Goal: Task Accomplishment & Management: Manage account settings

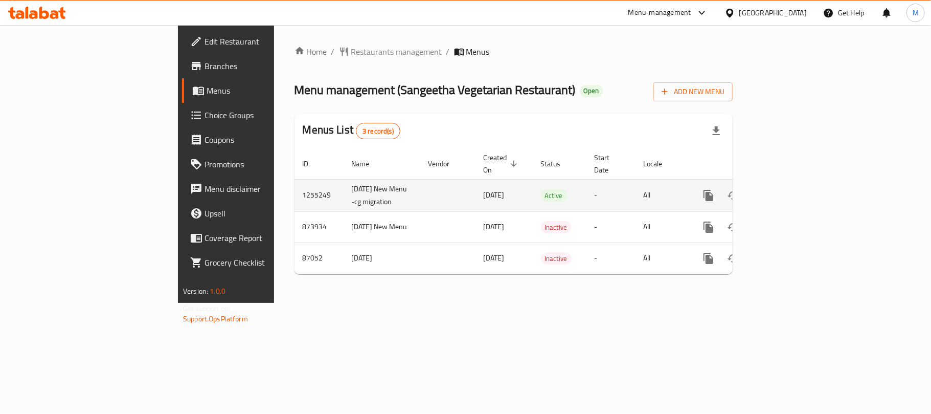
click at [787, 191] on icon "enhanced table" at bounding box center [782, 195] width 9 height 9
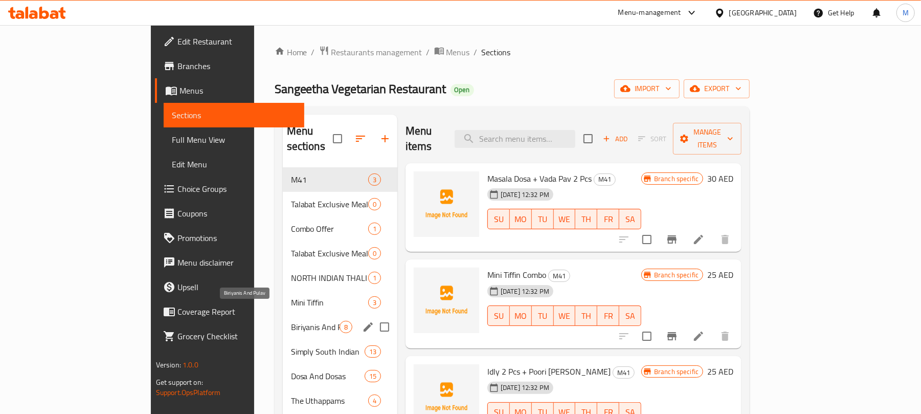
click at [291, 321] on span "Biriyanis And Pulav" at bounding box center [315, 327] width 49 height 12
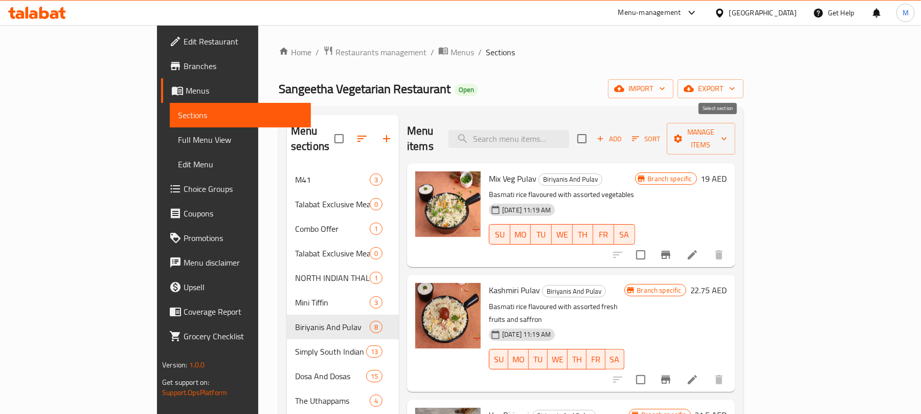
click at [593, 131] on input "checkbox" at bounding box center [581, 138] width 21 height 21
checkbox input "true"
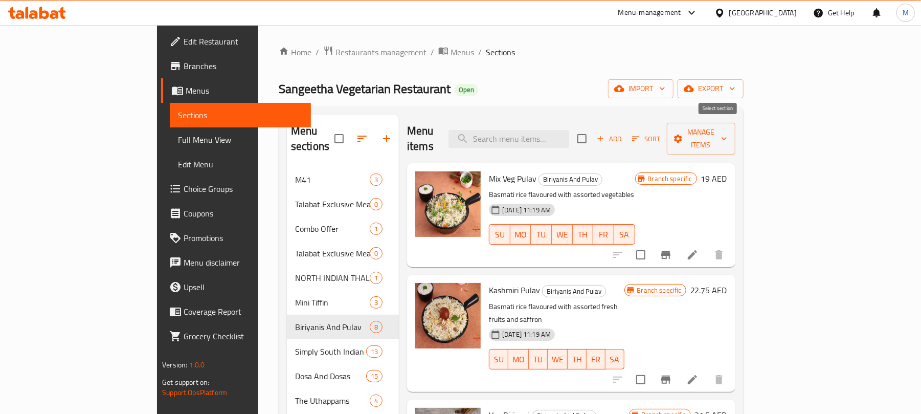
checkbox input "true"
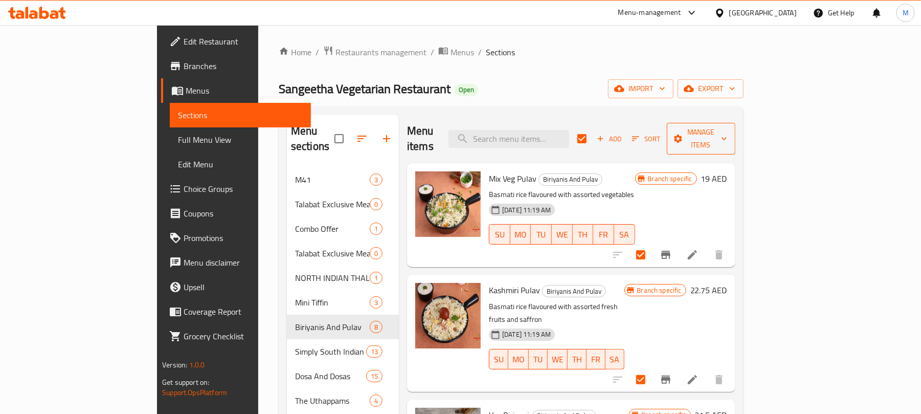
click at [727, 126] on span "Manage items" at bounding box center [701, 139] width 52 height 26
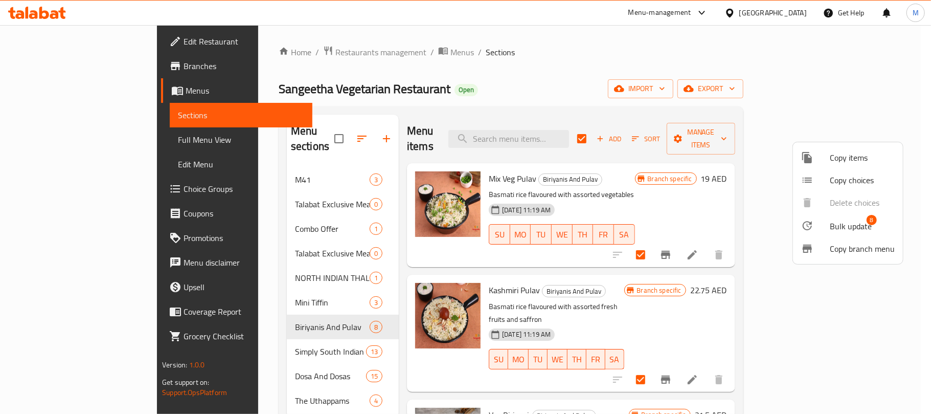
click at [839, 223] on span "Bulk update" at bounding box center [851, 226] width 42 height 12
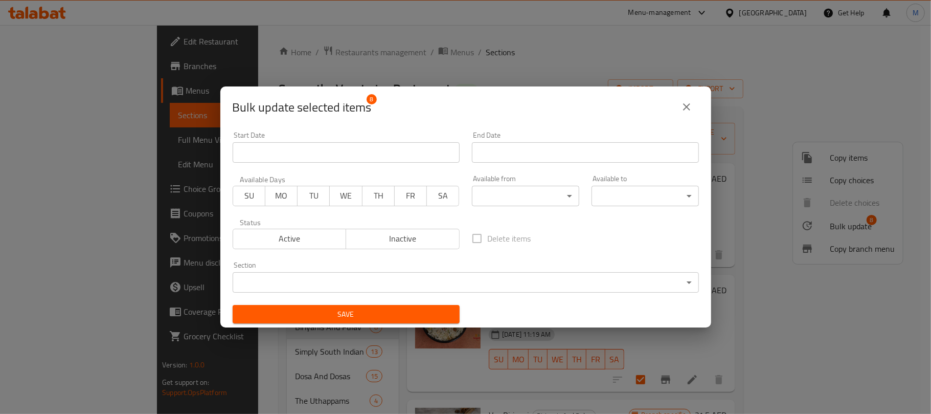
click at [530, 193] on body "​ Menu-management [GEOGRAPHIC_DATA] Get Help M Edit Restaurant Branches Menus S…" at bounding box center [465, 219] width 931 height 389
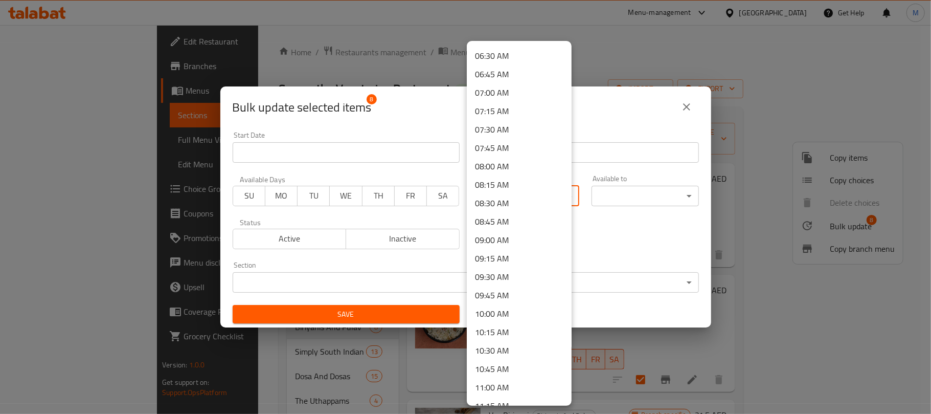
scroll to position [545, 0]
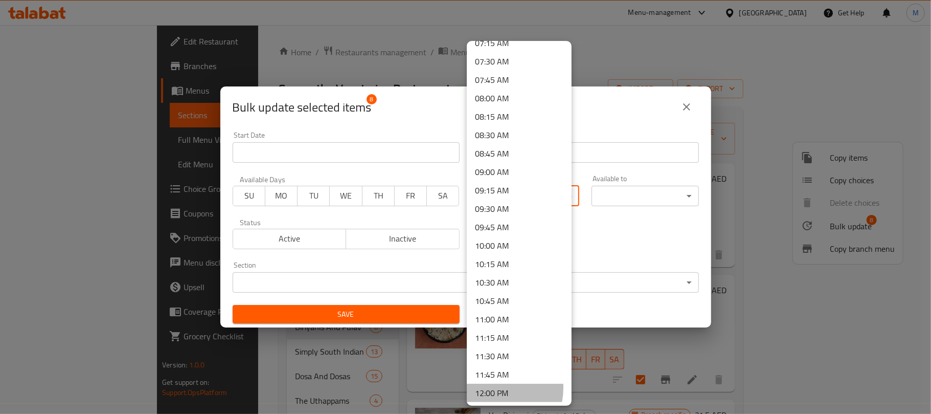
click at [488, 387] on li "12:00 PM" at bounding box center [519, 392] width 105 height 18
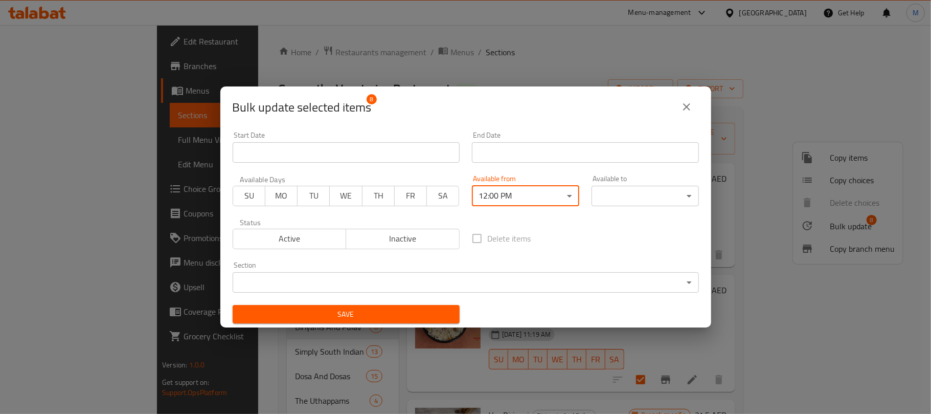
click at [614, 195] on body "​ Menu-management [GEOGRAPHIC_DATA] Get Help M Edit Restaurant Branches Menus S…" at bounding box center [465, 219] width 931 height 389
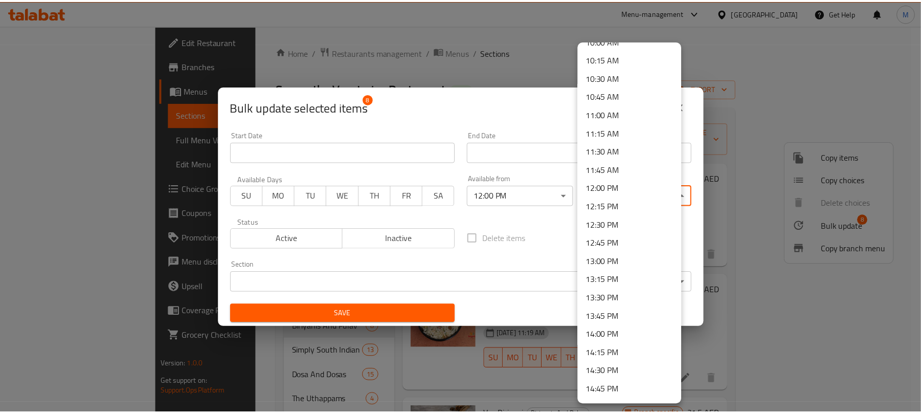
scroll to position [818, 0]
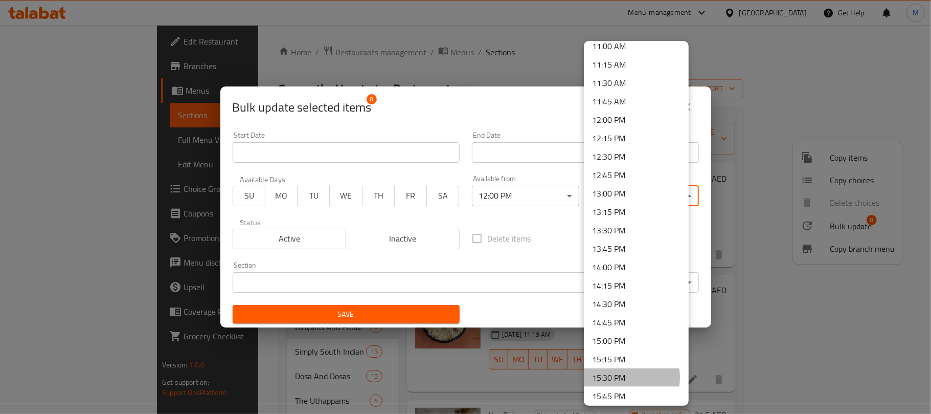
click at [626, 377] on li "15:30 PM" at bounding box center [636, 377] width 105 height 18
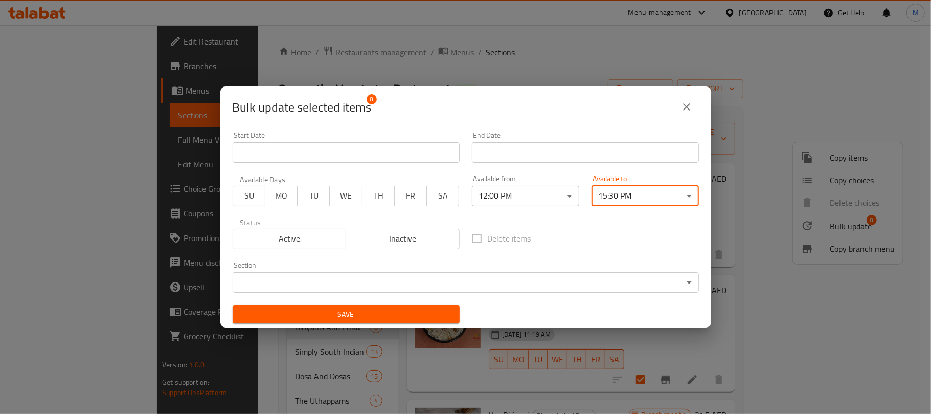
click at [354, 308] on span "Save" at bounding box center [346, 314] width 211 height 13
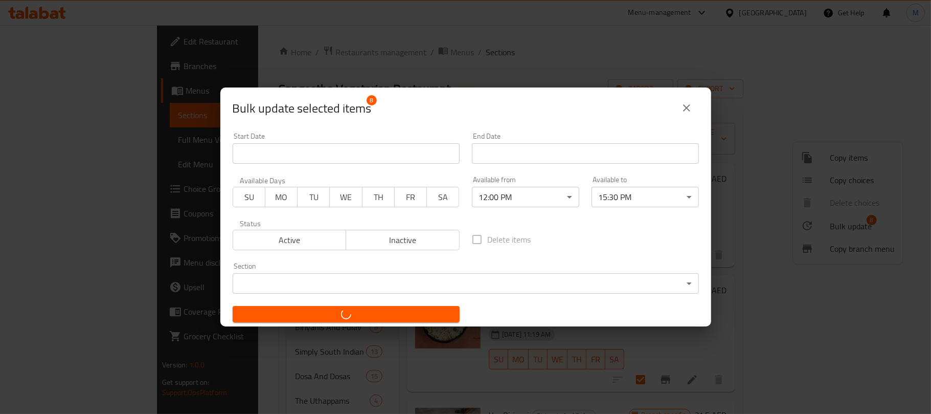
checkbox input "false"
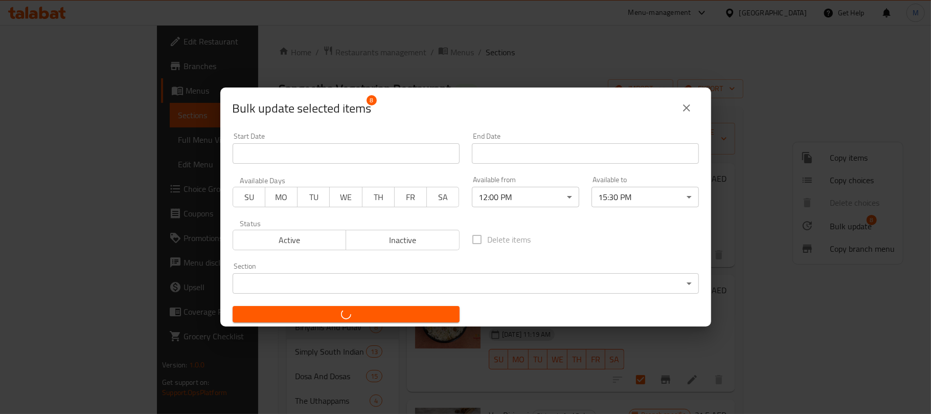
checkbox input "false"
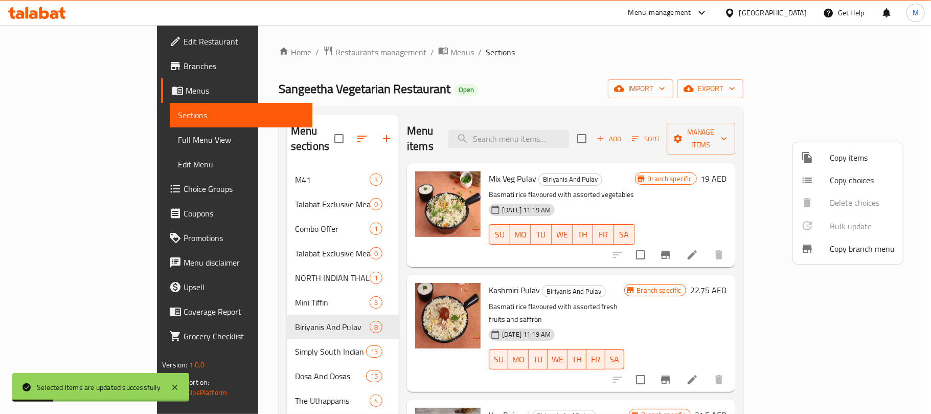
click at [594, 80] on div at bounding box center [465, 207] width 931 height 414
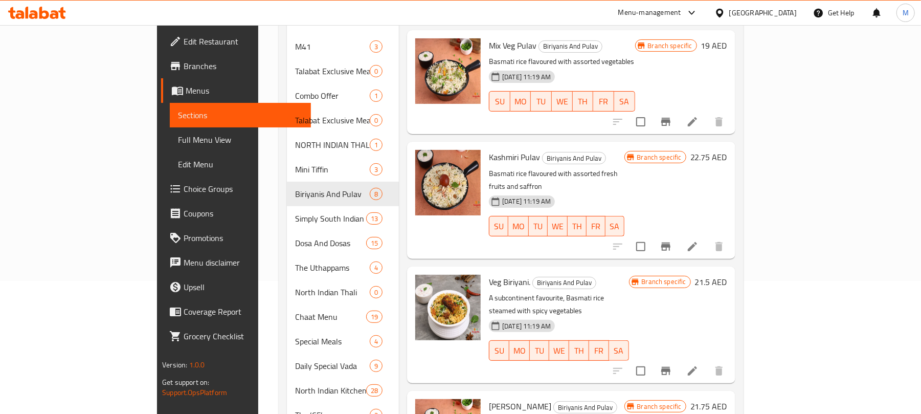
scroll to position [136, 0]
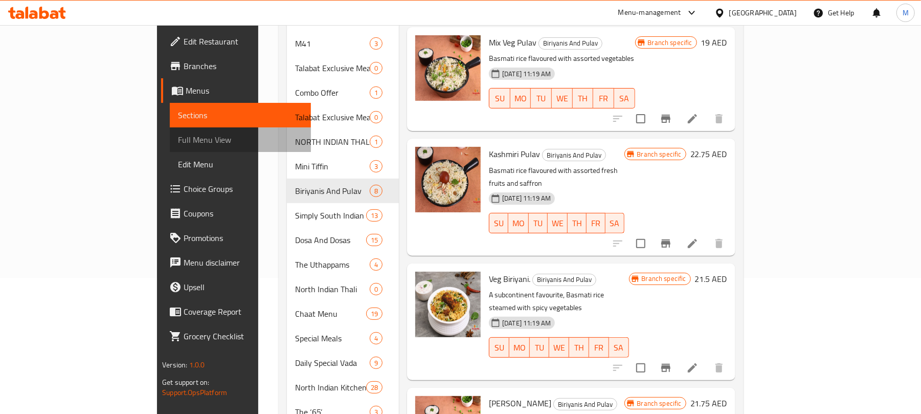
click at [178, 141] on span "Full Menu View" at bounding box center [240, 139] width 125 height 12
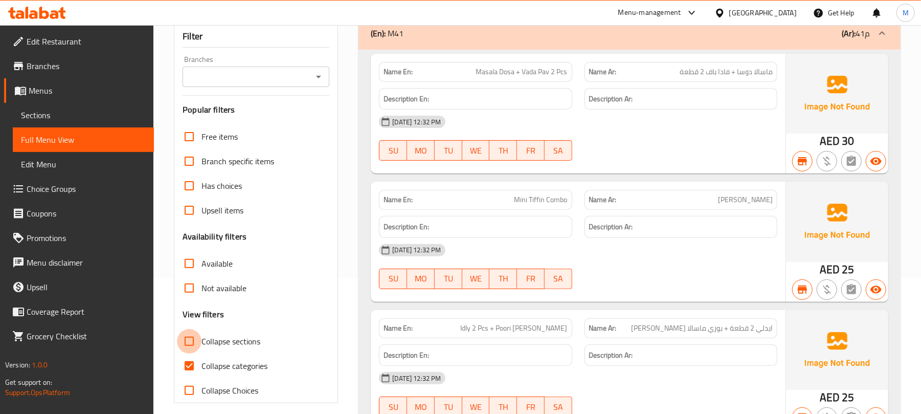
click at [187, 329] on input "Collapse sections" at bounding box center [189, 341] width 25 height 25
checkbox input "true"
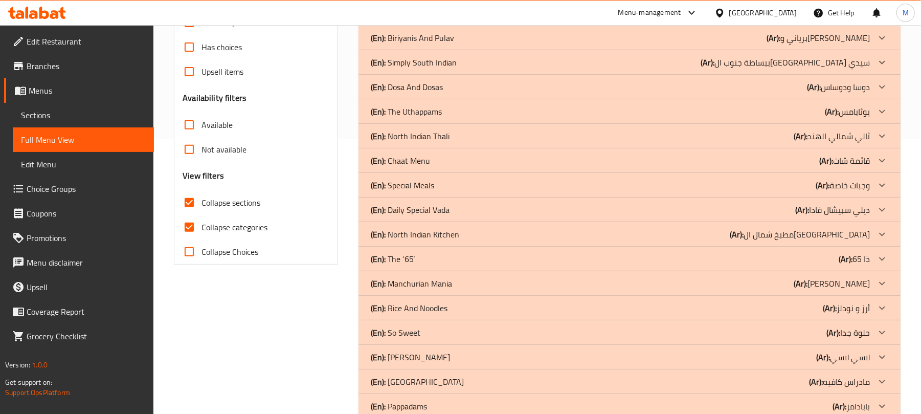
scroll to position [273, 0]
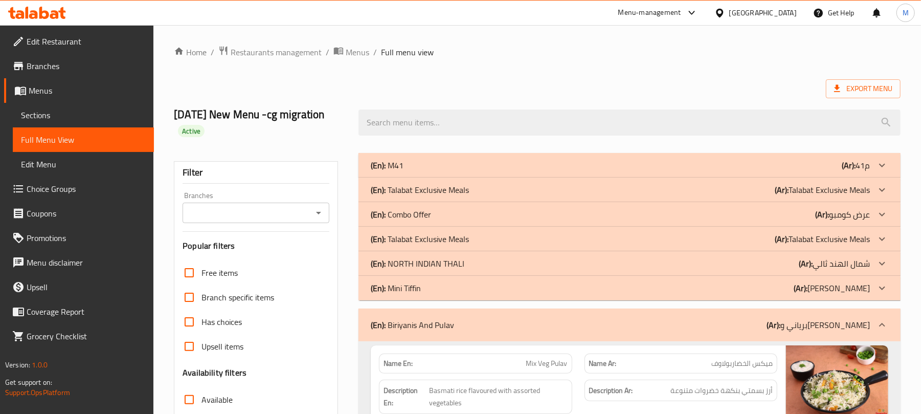
scroll to position [409, 0]
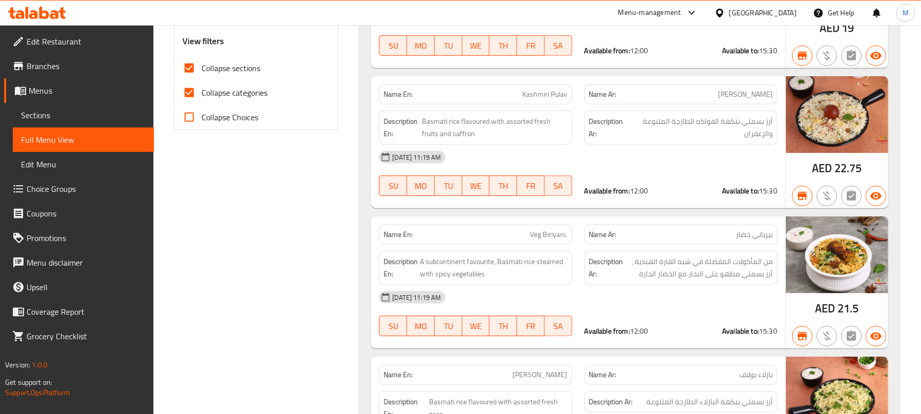
click at [729, 13] on div at bounding box center [721, 12] width 15 height 11
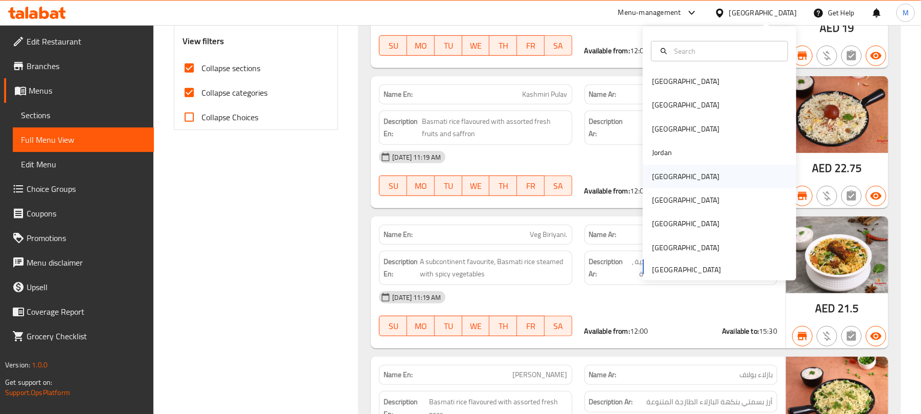
click at [658, 176] on div "[GEOGRAPHIC_DATA]" at bounding box center [685, 176] width 67 height 11
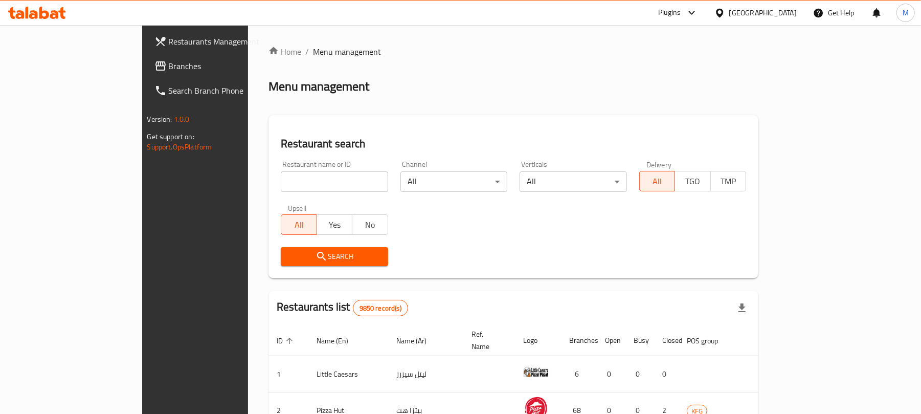
click at [281, 185] on input "search" at bounding box center [334, 181] width 107 height 20
type input "20156"
click button "Search" at bounding box center [334, 256] width 107 height 19
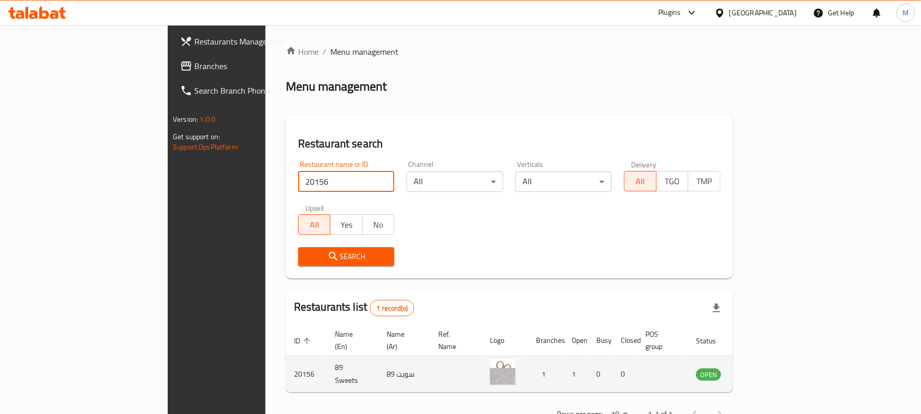
click at [327, 358] on td "89 Sweets" at bounding box center [353, 374] width 52 height 36
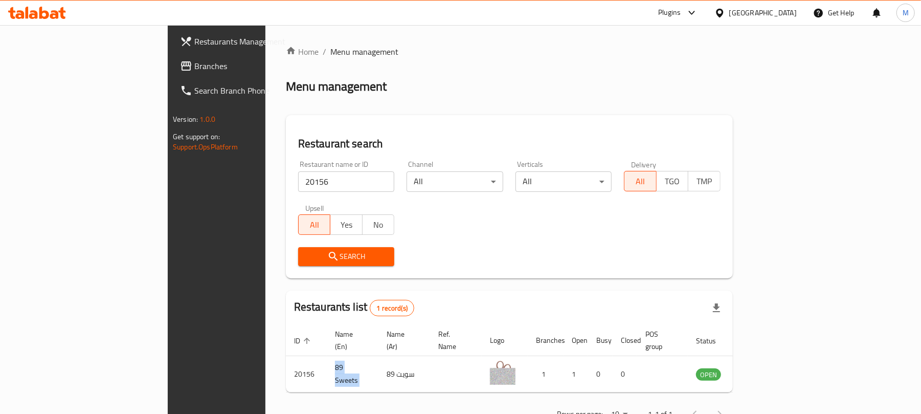
copy td "89 Sweets"
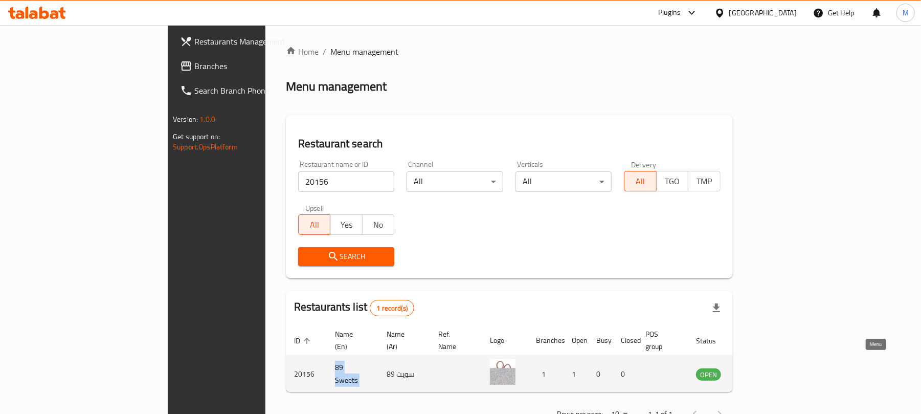
click at [762, 368] on icon "enhanced table" at bounding box center [756, 374] width 12 height 12
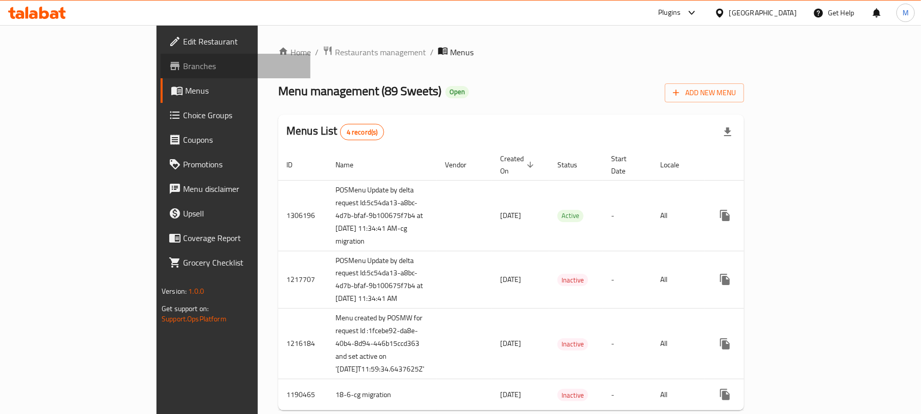
click at [183, 70] on span "Branches" at bounding box center [242, 66] width 119 height 12
